Goal: Information Seeking & Learning: Learn about a topic

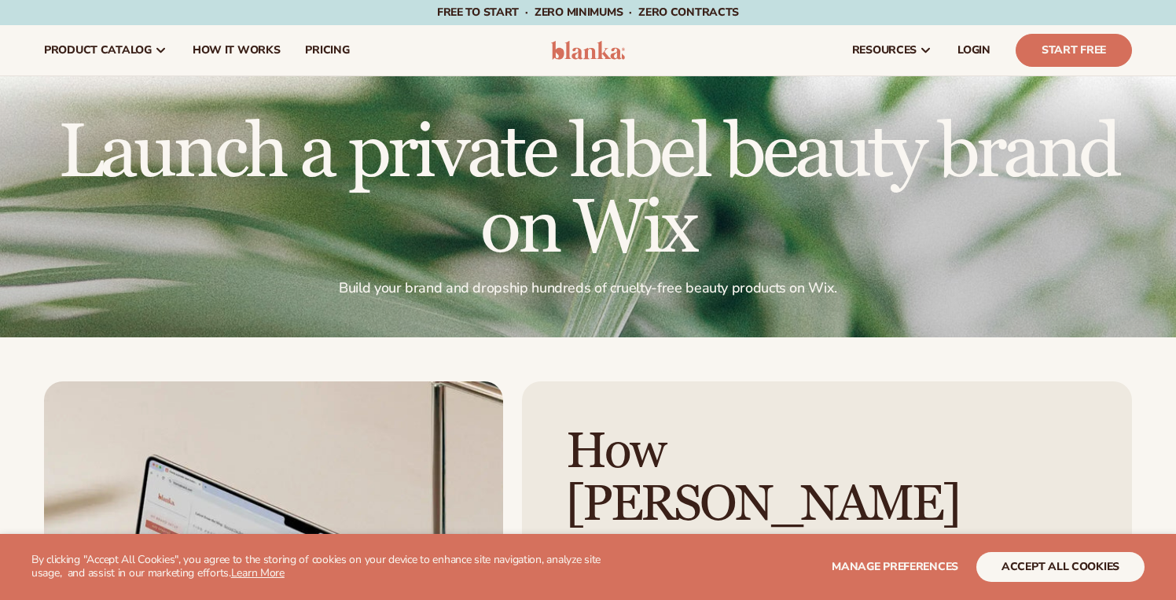
click at [566, 54] on img at bounding box center [588, 50] width 75 height 19
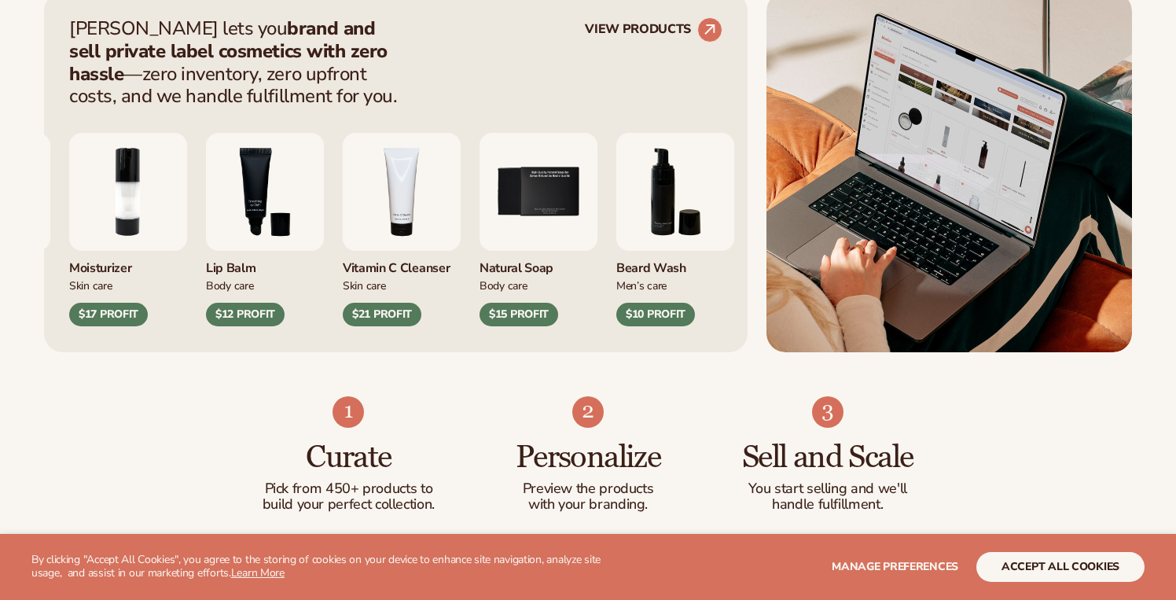
scroll to position [662, 0]
click at [448, 194] on img "4 / 9" at bounding box center [402, 191] width 118 height 118
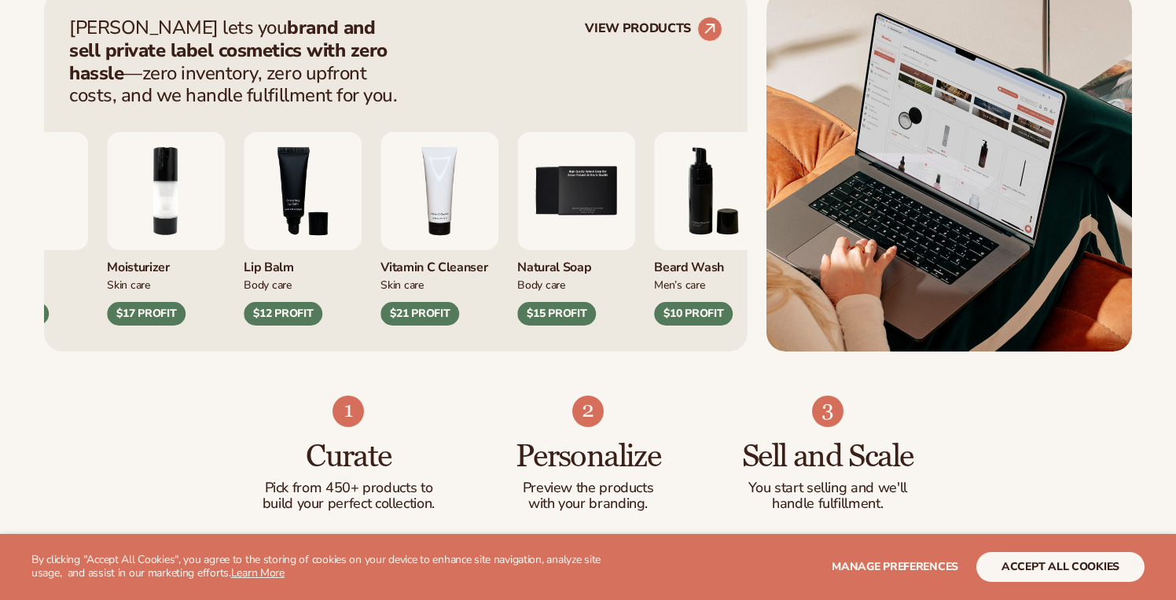
click at [422, 271] on div "Vitamin C Cleanser" at bounding box center [440, 263] width 118 height 26
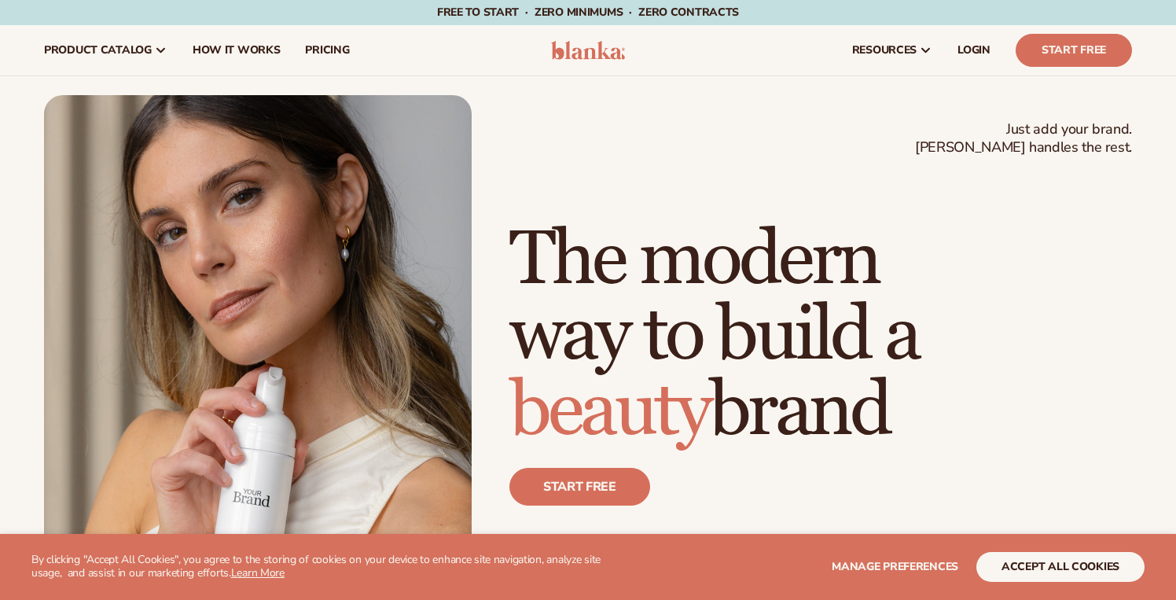
scroll to position [0, 0]
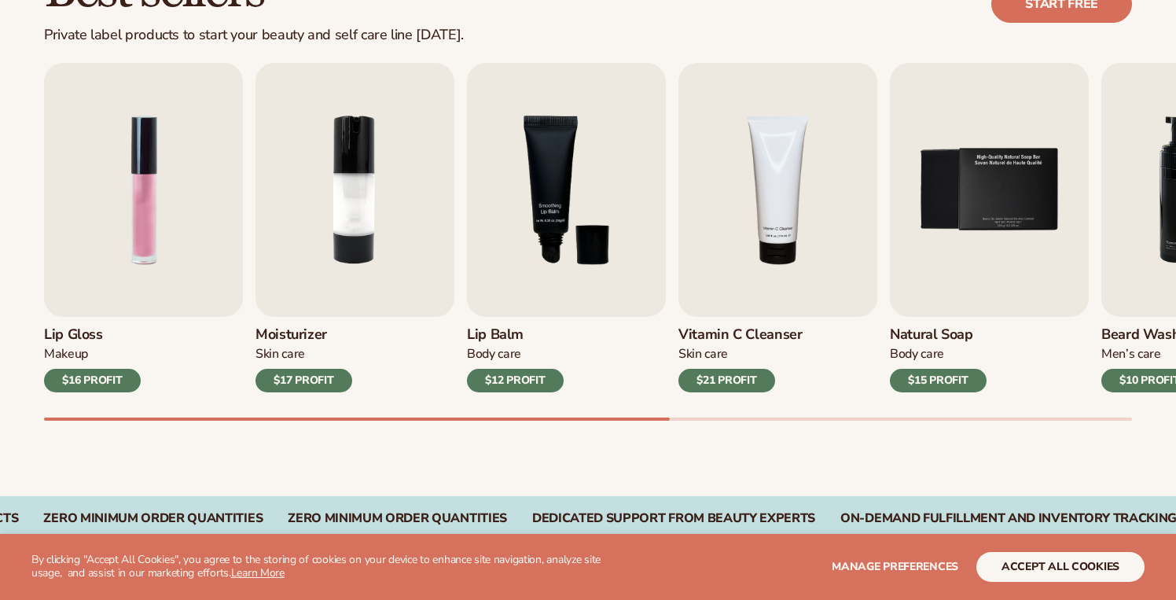
scroll to position [511, 0]
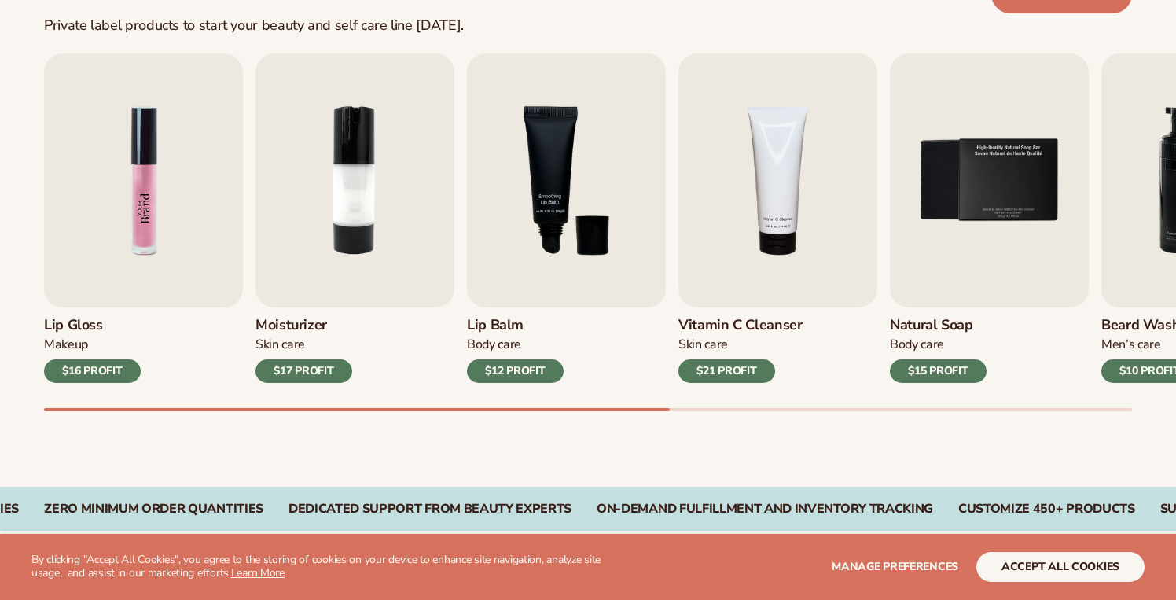
click at [144, 277] on img "1 / 9" at bounding box center [143, 180] width 199 height 254
click at [140, 227] on img "1 / 9" at bounding box center [143, 180] width 199 height 254
click at [67, 372] on div "$16 PROFIT" at bounding box center [92, 371] width 97 height 24
click at [156, 274] on img "1 / 9" at bounding box center [143, 180] width 199 height 254
click at [128, 216] on img "1 / 9" at bounding box center [143, 180] width 199 height 254
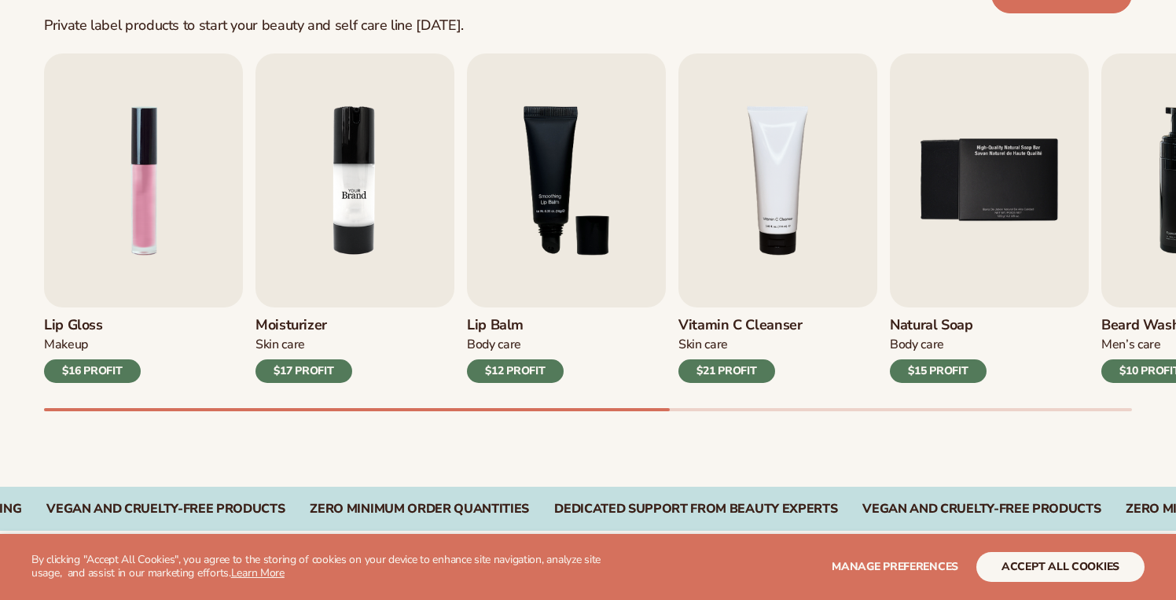
click at [342, 241] on img "2 / 9" at bounding box center [355, 180] width 199 height 254
click at [362, 201] on img "2 / 9" at bounding box center [355, 180] width 199 height 254
click at [294, 376] on div "$17 PROFIT" at bounding box center [304, 371] width 97 height 24
click at [344, 264] on img "2 / 9" at bounding box center [355, 180] width 199 height 254
click at [377, 230] on img "2 / 9" at bounding box center [355, 180] width 199 height 254
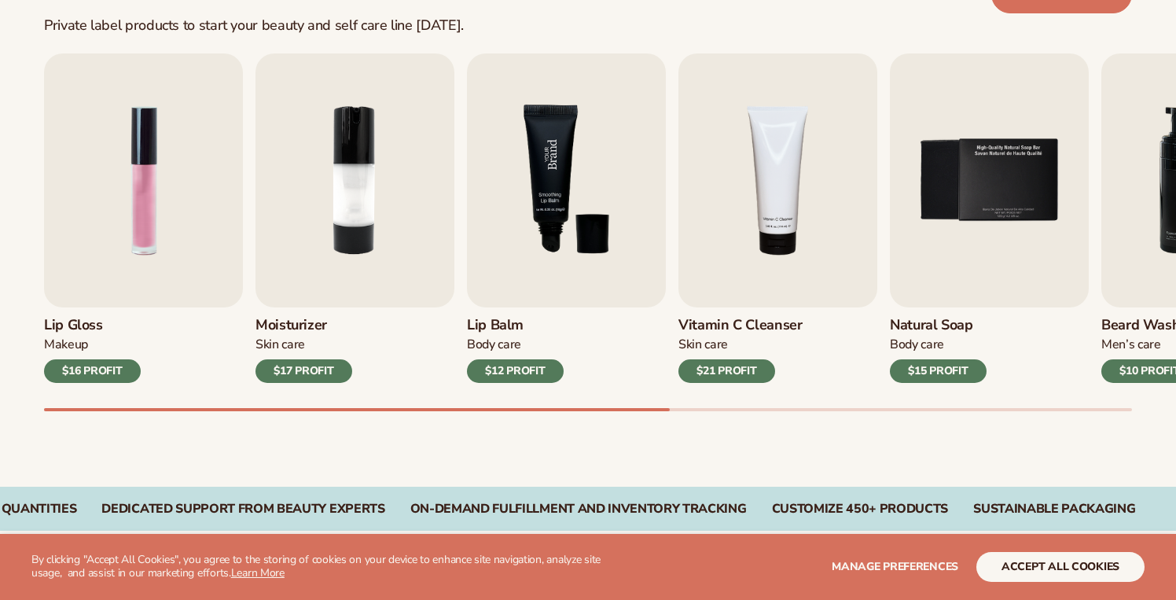
click at [547, 249] on img "3 / 9" at bounding box center [566, 180] width 199 height 254
click at [501, 348] on div "Body Care" at bounding box center [515, 345] width 97 height 17
click at [495, 377] on div "$12 PROFIT" at bounding box center [515, 371] width 97 height 24
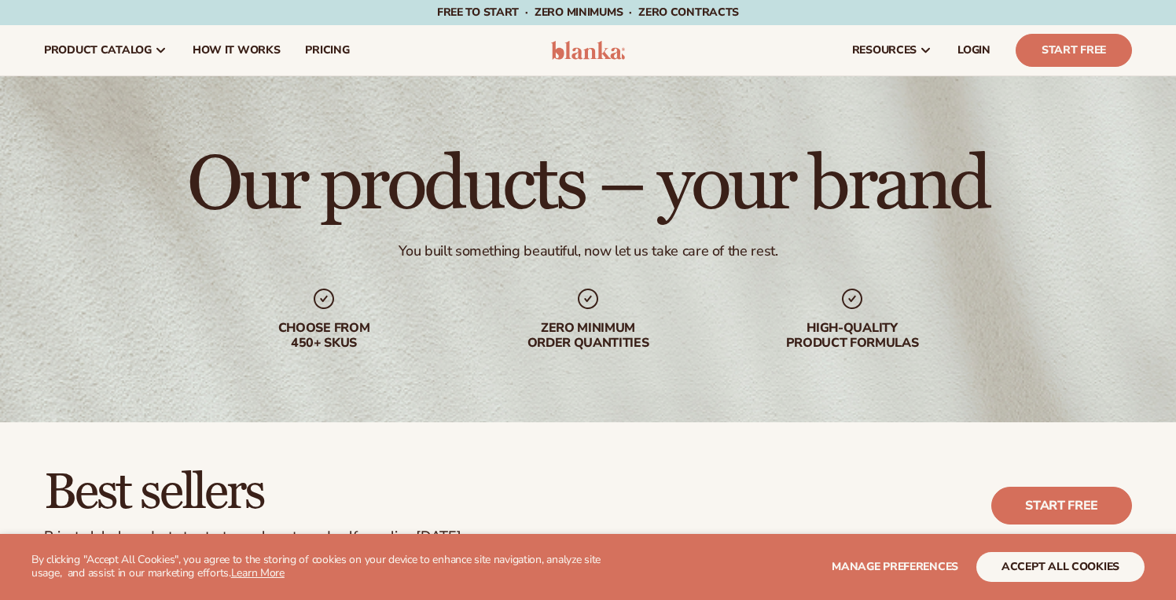
scroll to position [0, 0]
drag, startPoint x: 552, startPoint y: 51, endPoint x: 635, endPoint y: 76, distance: 86.3
click at [516, 72] on nav "product catalog Private label products The Lab by Blanka" at bounding box center [283, 50] width 504 height 50
